Goal: Information Seeking & Learning: Learn about a topic

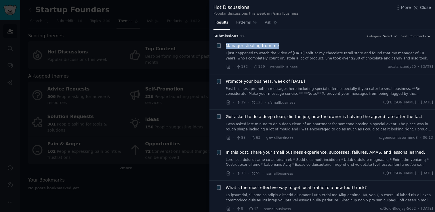
click at [187, 54] on div at bounding box center [217, 106] width 435 height 212
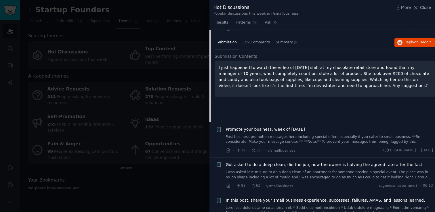
scroll to position [34, 0]
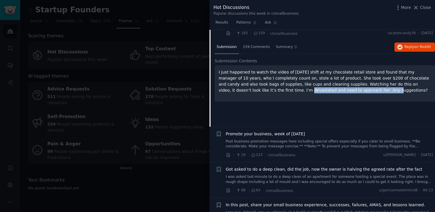
drag, startPoint x: 236, startPoint y: 91, endPoint x: 314, endPoint y: 88, distance: 78.6
click at [316, 89] on p "I just happened to watch the video of [DATE] shift at my chocolate retail store…" at bounding box center [325, 81] width 212 height 24
click at [312, 80] on div at bounding box center [312, 80] width 0 height 0
click at [335, 74] on p "I just happened to watch the video of [DATE] shift at my chocolate retail store…" at bounding box center [325, 81] width 212 height 24
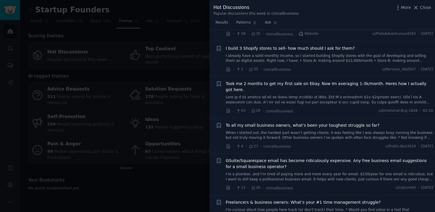
scroll to position [405, 0]
click at [188, 156] on div at bounding box center [217, 106] width 435 height 212
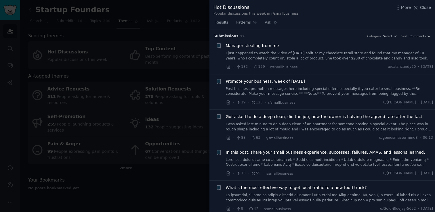
click at [204, 28] on div at bounding box center [217, 106] width 435 height 212
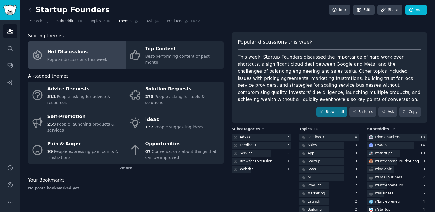
click at [76, 23] on link "Subreddits 16" at bounding box center [69, 23] width 30 height 12
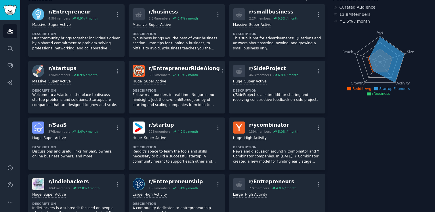
scroll to position [38, 0]
